Goal: Task Accomplishment & Management: Manage account settings

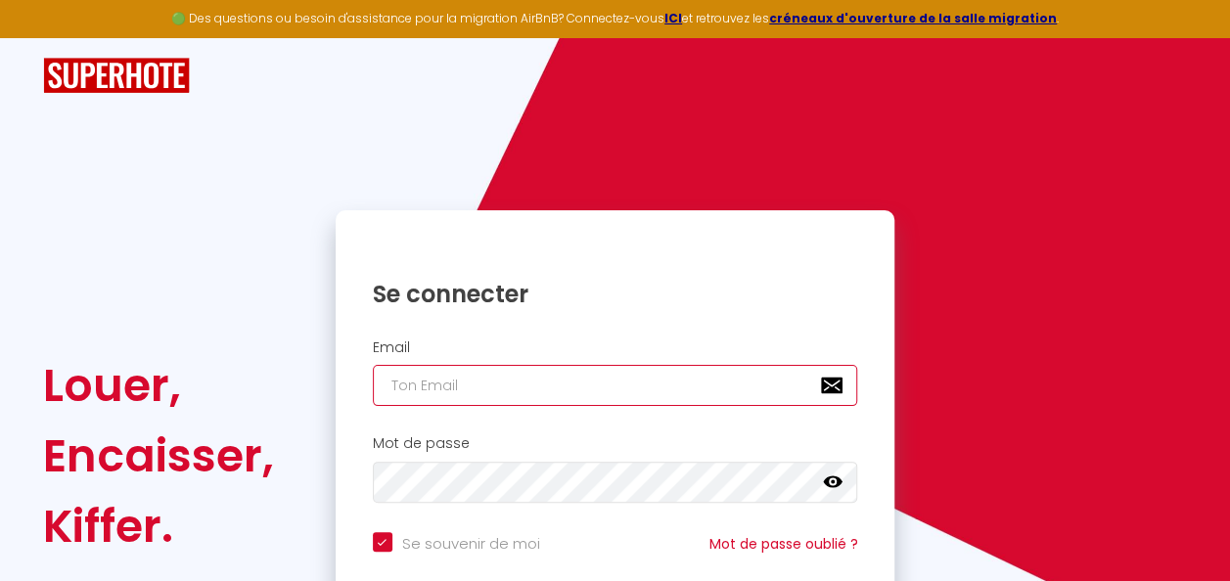
click at [495, 381] on input "email" at bounding box center [615, 385] width 485 height 41
type input "L"
checkbox input "true"
type input "LI"
checkbox input "true"
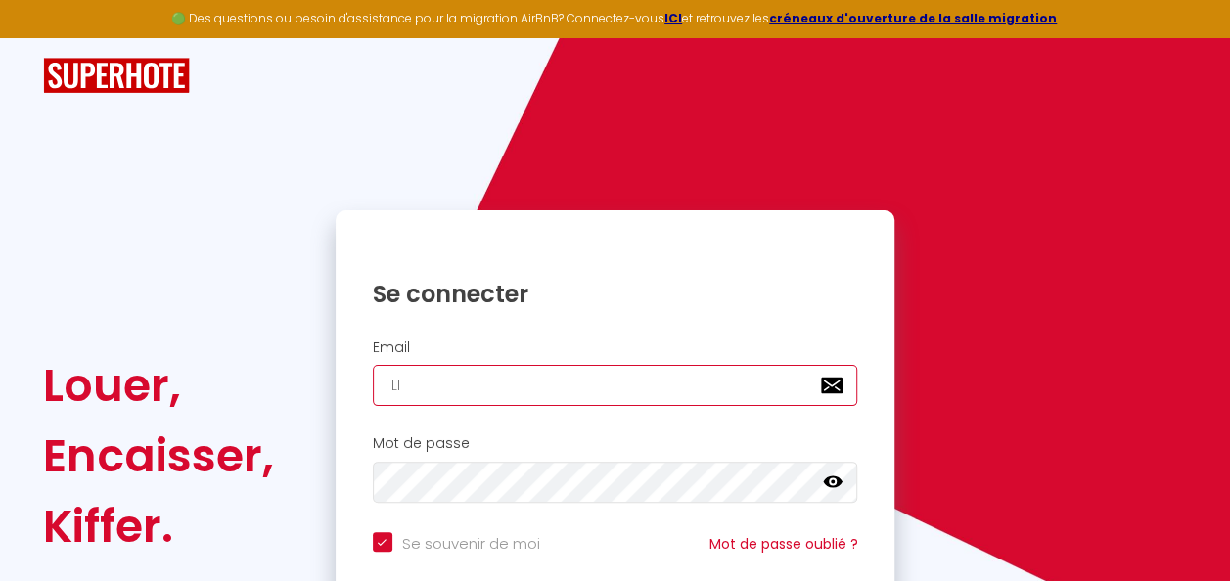
type input "LIL"
checkbox input "true"
type input "LILL"
checkbox input "true"
type input "LILLE"
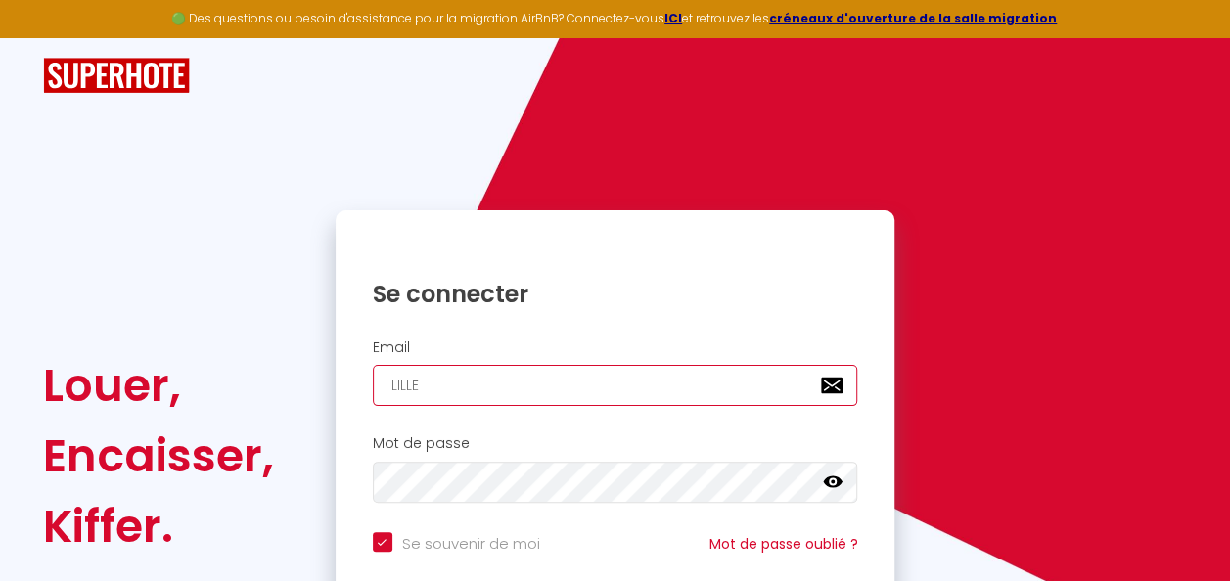
checkbox input "true"
type input "LILL"
checkbox input "true"
type input "LIL"
checkbox input "true"
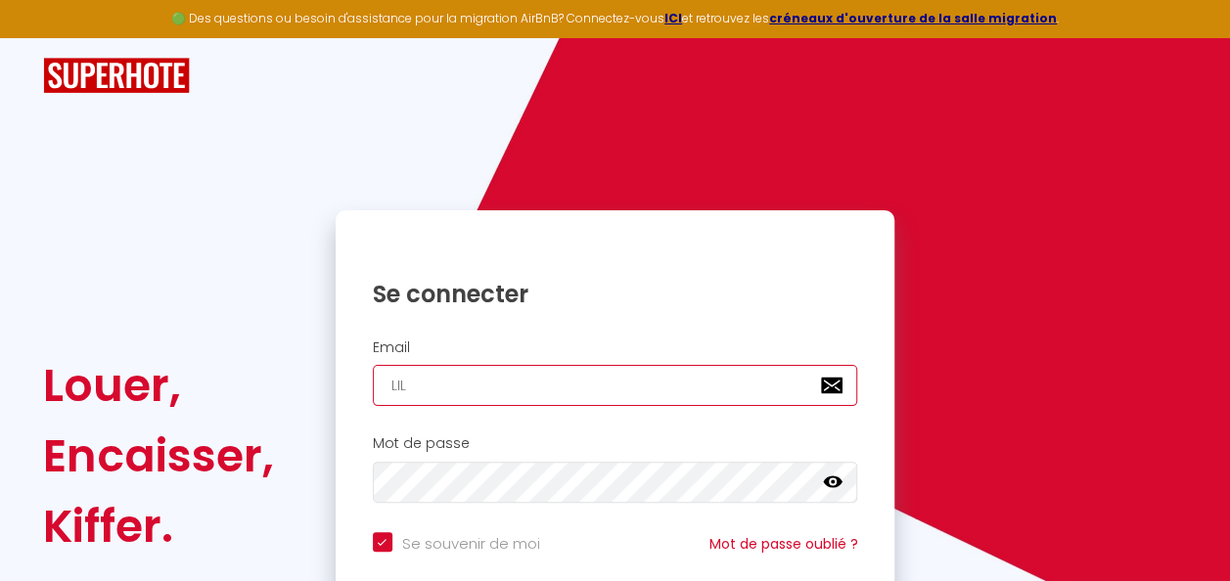
type input "LI"
checkbox input "true"
type input "L"
checkbox input "true"
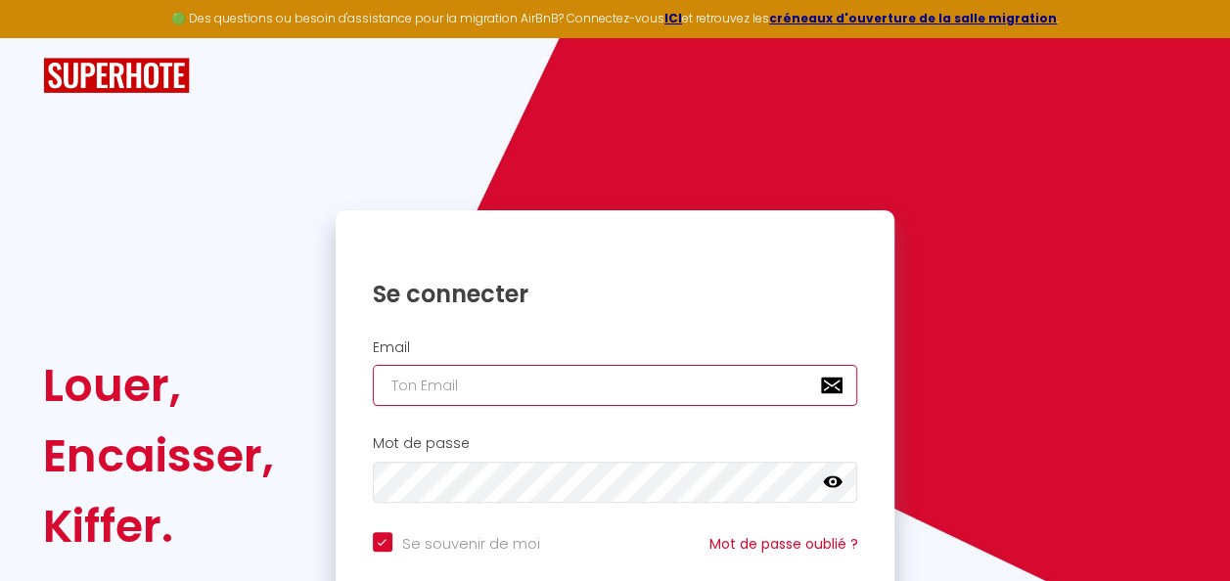
type input "l"
checkbox input "true"
type input "li"
checkbox input "true"
type input "lil"
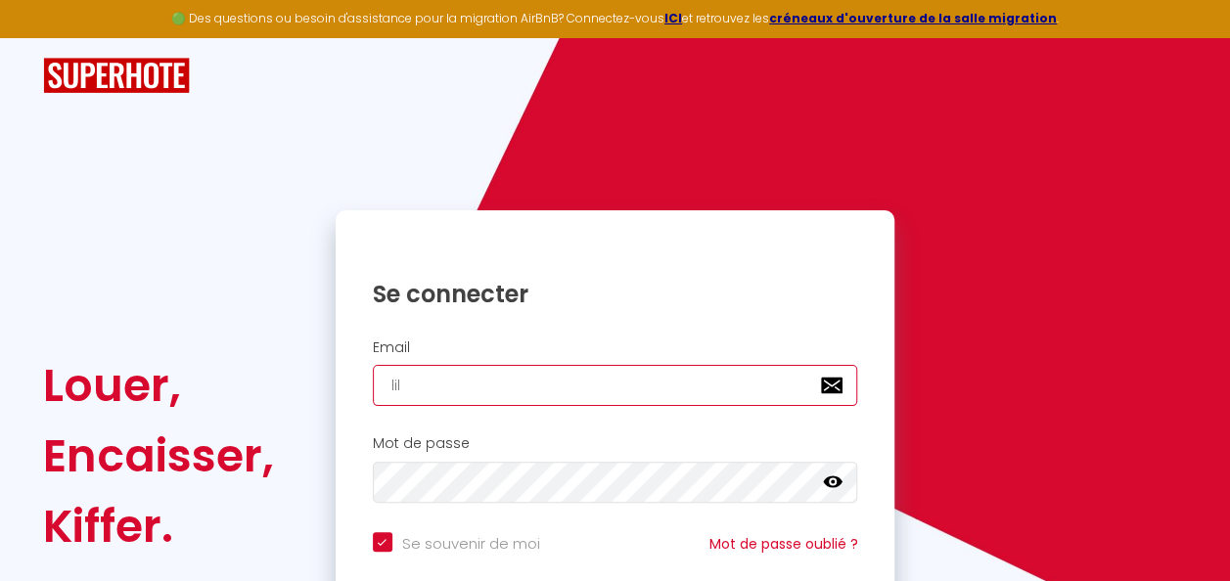
checkbox input "true"
type input "lill"
checkbox input "true"
type input "lille"
checkbox input "true"
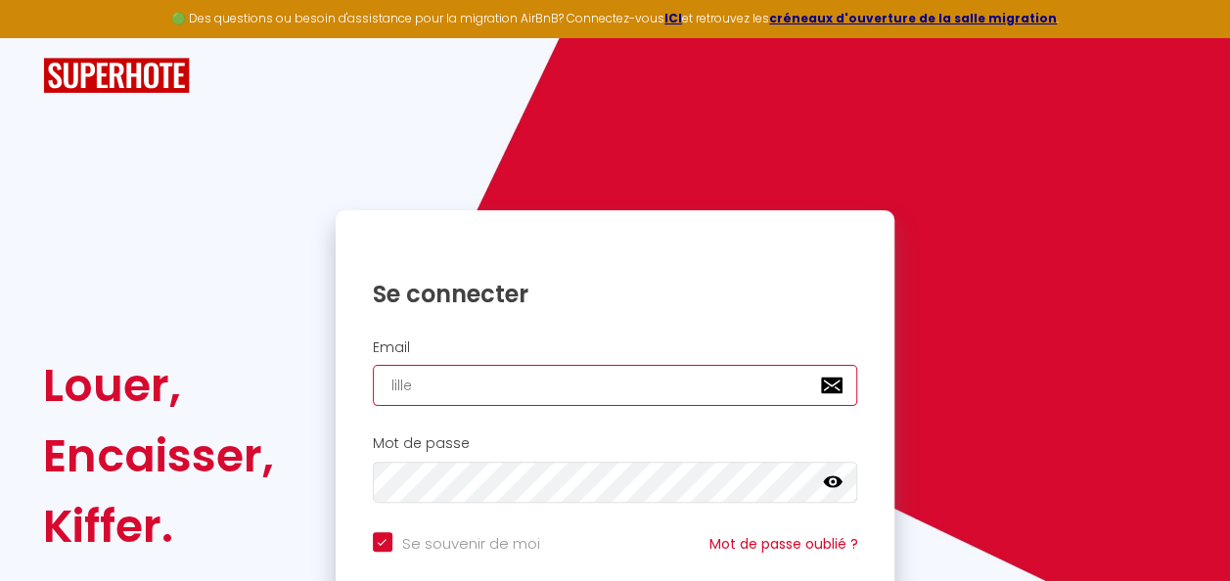
type input "lilleh"
checkbox input "true"
type input "lilleho"
checkbox input "true"
type input "lillehos"
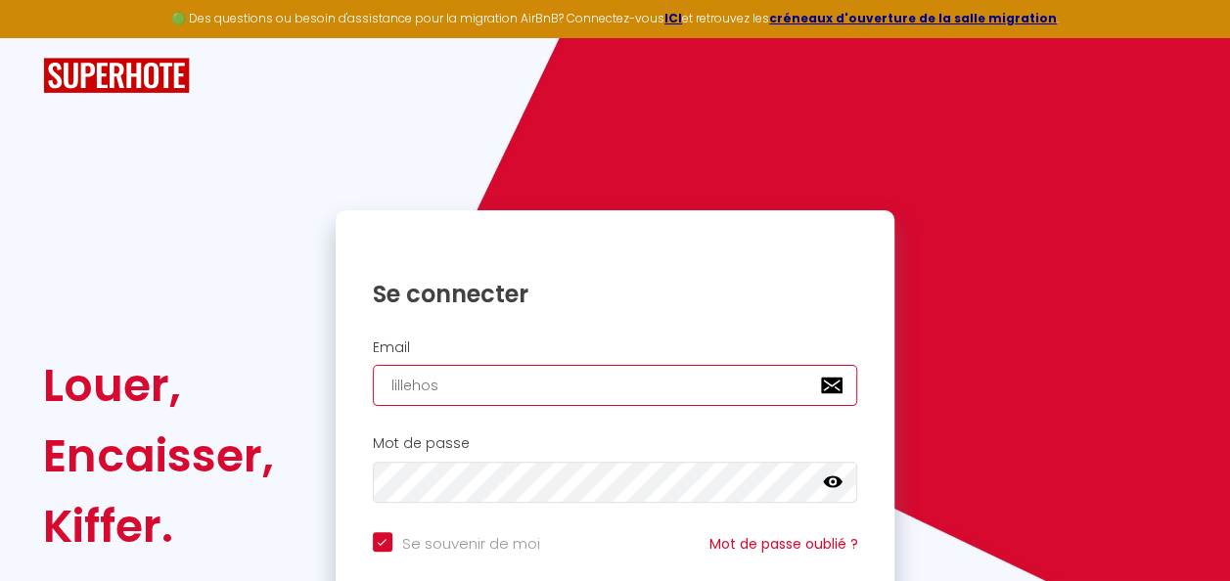
checkbox input "true"
type input "lillehost"
checkbox input "true"
type input "lillehosts"
checkbox input "true"
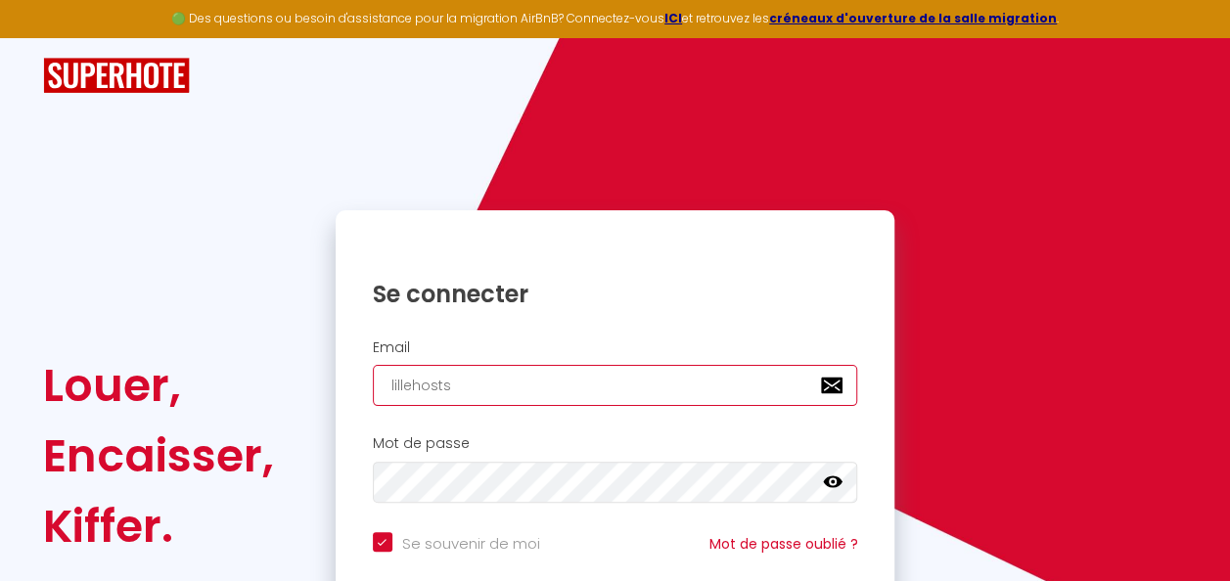
type input "lillehosts^"
checkbox input "true"
type input "lillehosts"
checkbox input "true"
type input "lillehosts@"
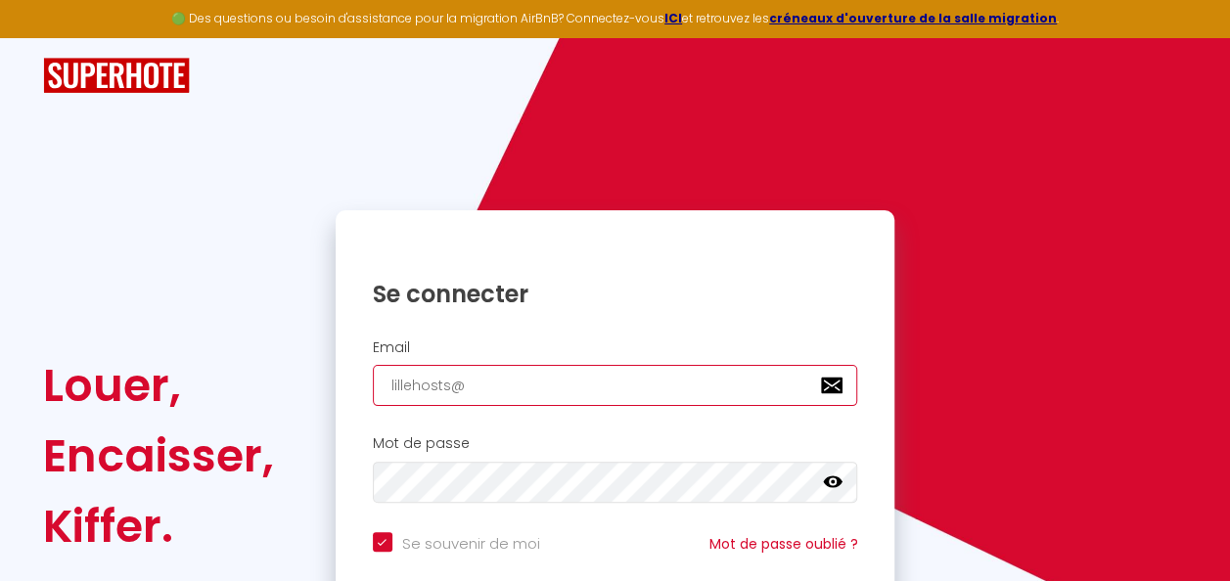
checkbox input "true"
type input "lillehosts@g"
checkbox input "true"
type input "lillehosts@gm"
checkbox input "true"
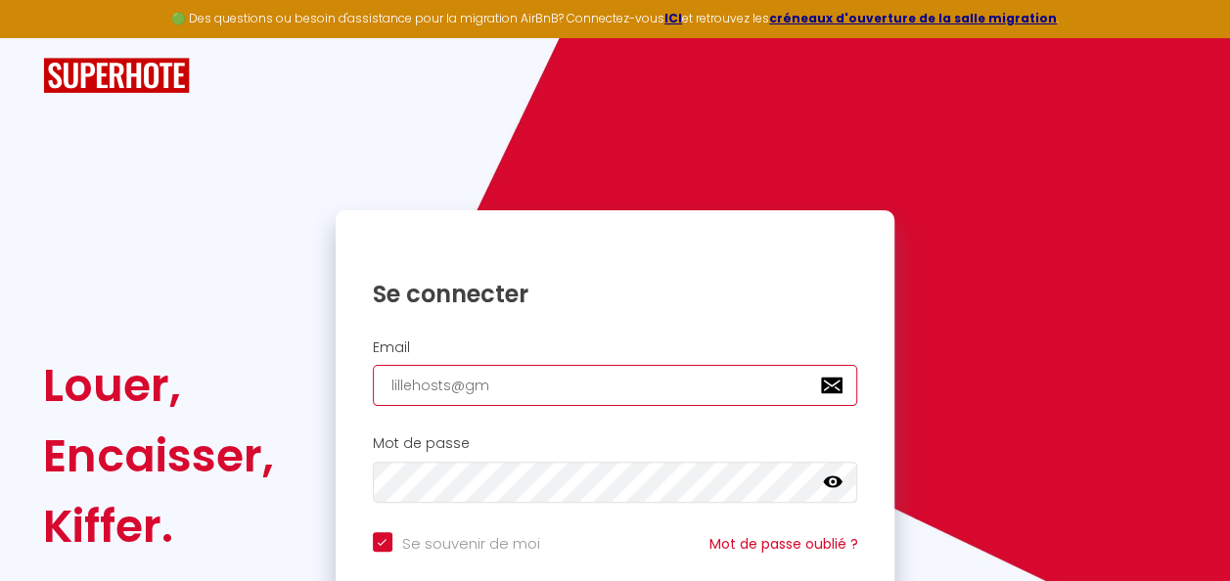
type input "lillehosts@gma"
checkbox input "true"
type input "lillehosts@gmai"
checkbox input "true"
type input "lillehosts@gmail"
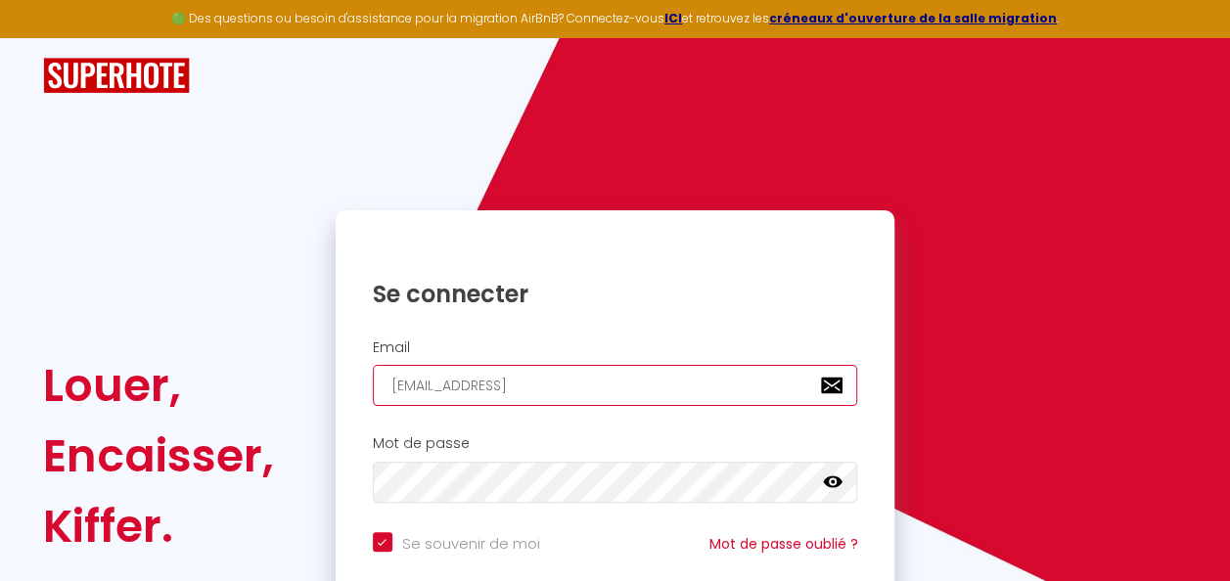
checkbox input "true"
type input "lillehosts@gmail."
checkbox input "true"
type input "lillehosts@gmail.c"
checkbox input "true"
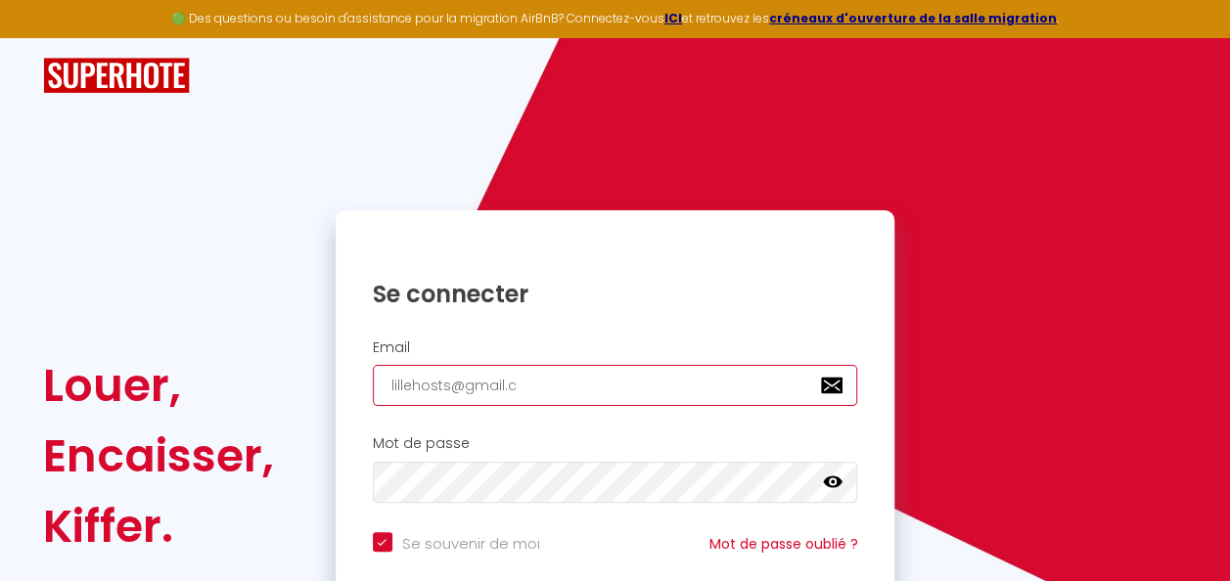
type input "lillehosts@gmail.co"
checkbox input "true"
type input "[EMAIL_ADDRESS][DOMAIN_NAME]"
checkbox input "true"
type input "[EMAIL_ADDRESS][DOMAIN_NAME]"
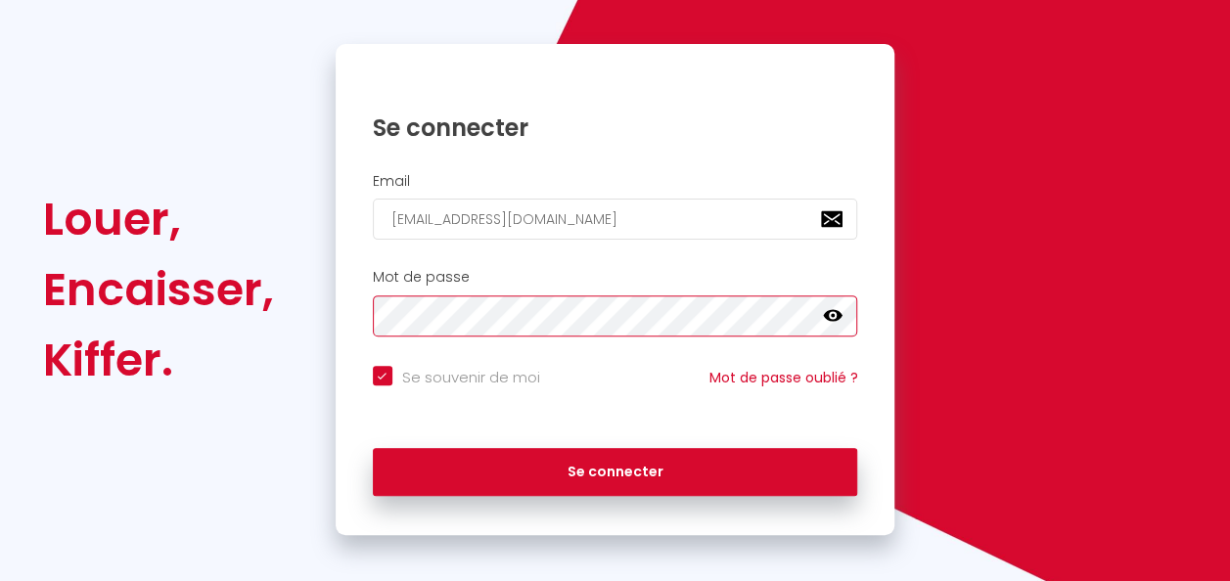
scroll to position [170, 0]
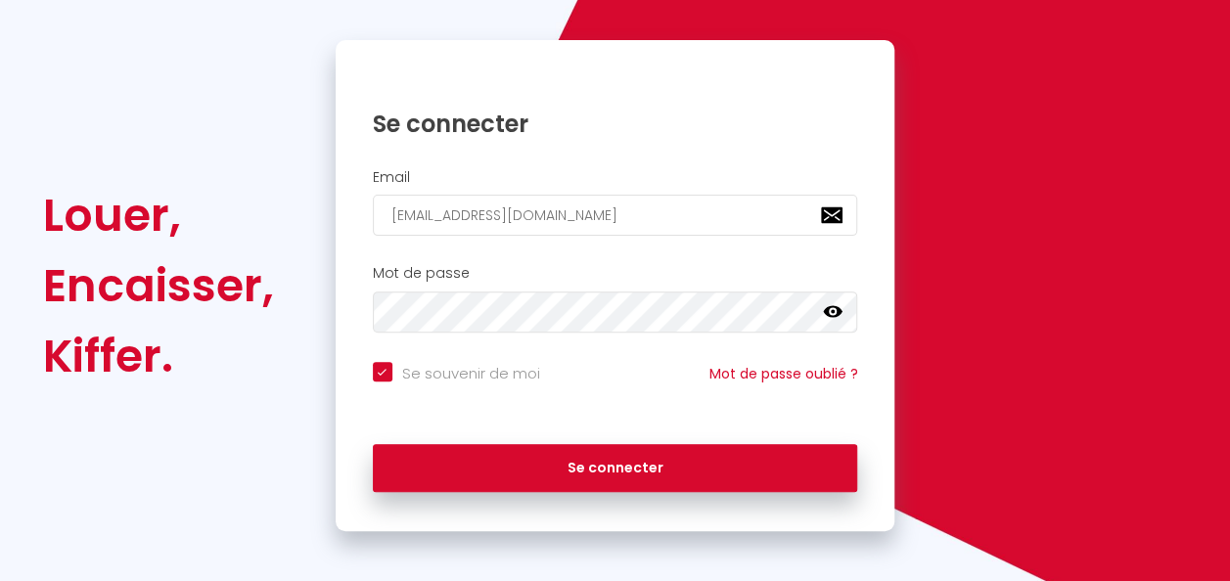
click at [827, 311] on icon at bounding box center [833, 312] width 20 height 12
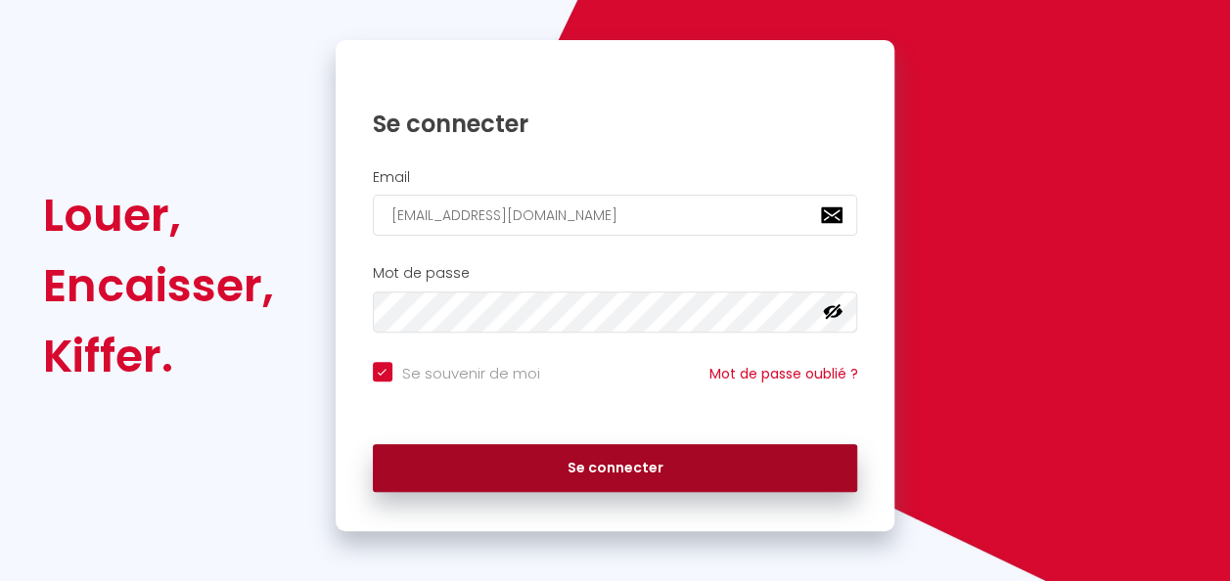
click at [679, 467] on button "Se connecter" at bounding box center [615, 468] width 485 height 49
checkbox input "true"
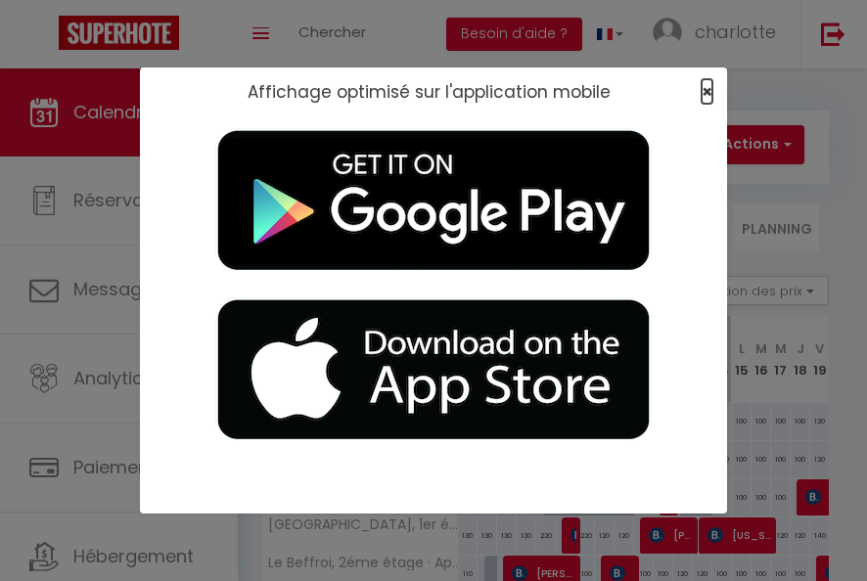
click at [704, 84] on span "×" at bounding box center [707, 91] width 11 height 24
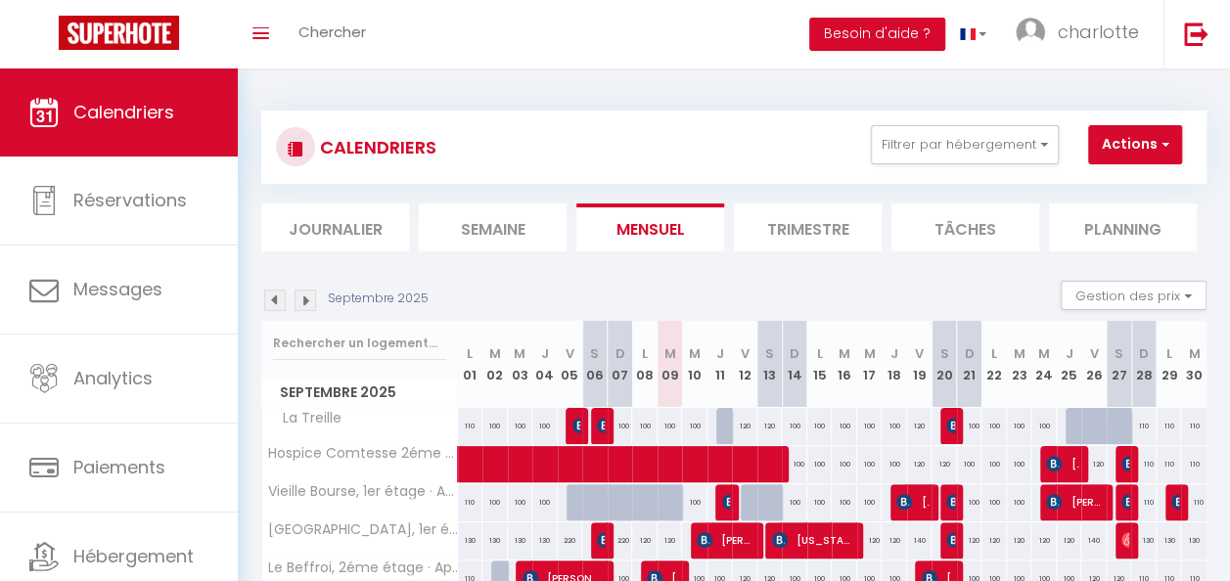
click at [569, 35] on div "Toggle menubar Chercher BUTTON Besoin d'aide ? charlotte Paramètres Équipe" at bounding box center [678, 34] width 1073 height 68
